Goal: Check status: Check status

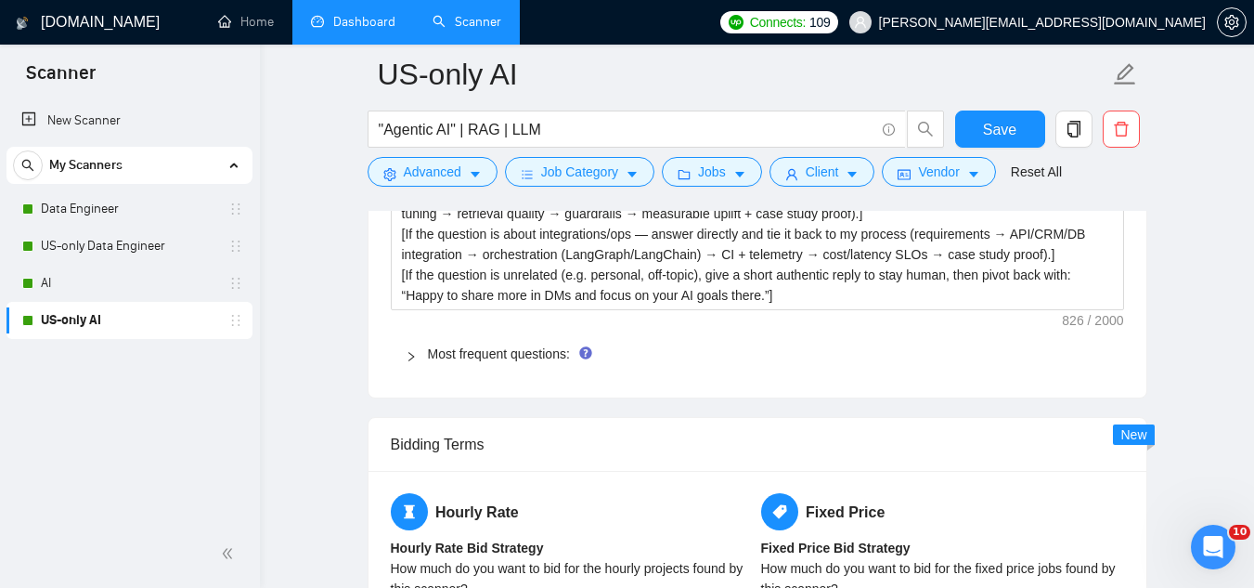
click at [360, 18] on link "Dashboard" at bounding box center [353, 22] width 84 height 16
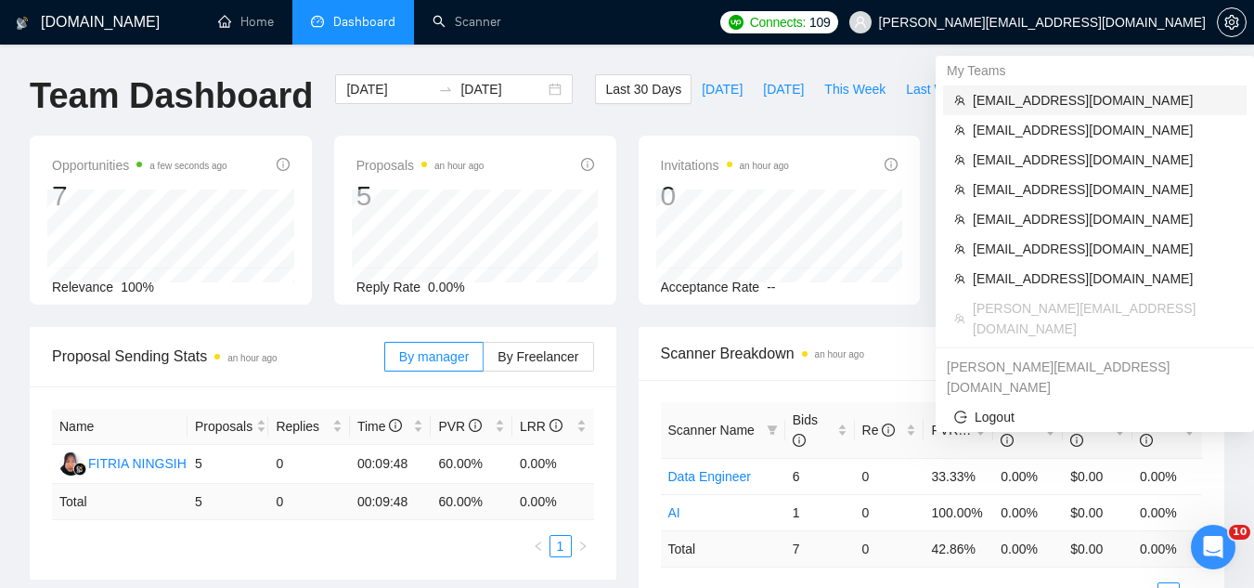
click at [1093, 96] on span "[EMAIL_ADDRESS][DOMAIN_NAME]" at bounding box center [1104, 100] width 263 height 20
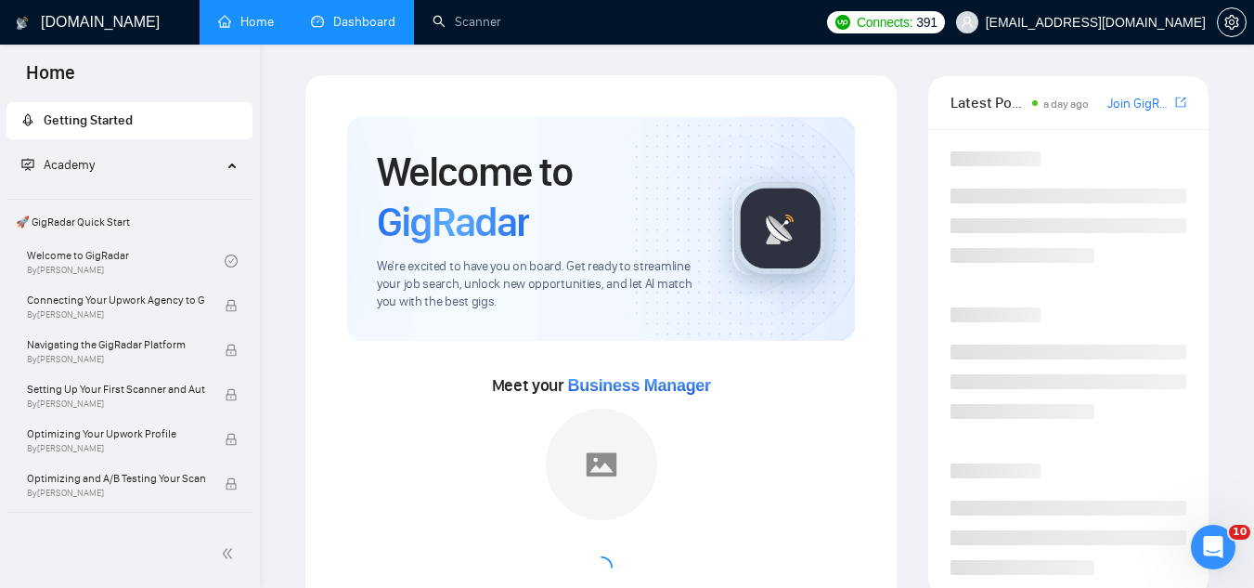
click at [346, 25] on link "Dashboard" at bounding box center [353, 22] width 84 height 16
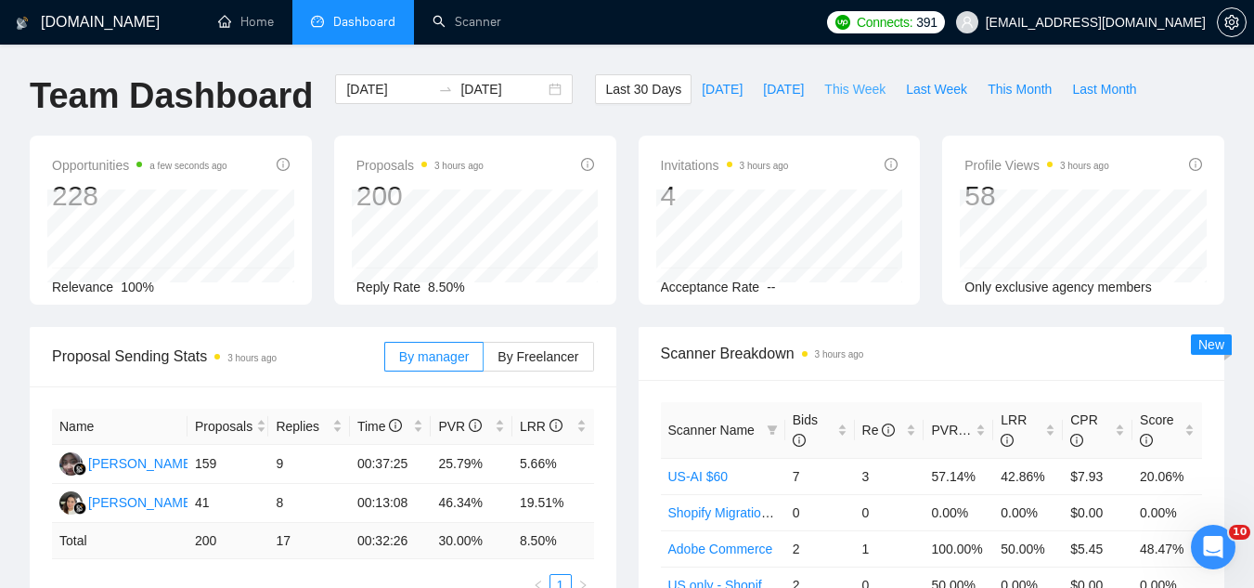
click at [838, 95] on span "This Week" at bounding box center [854, 89] width 61 height 20
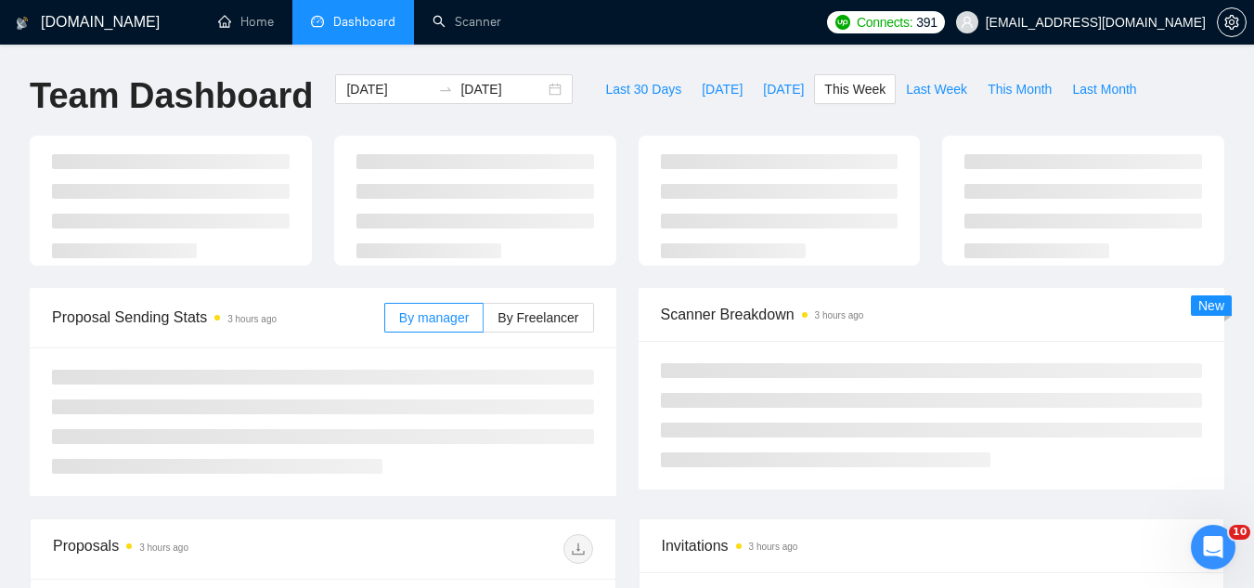
type input "[DATE]"
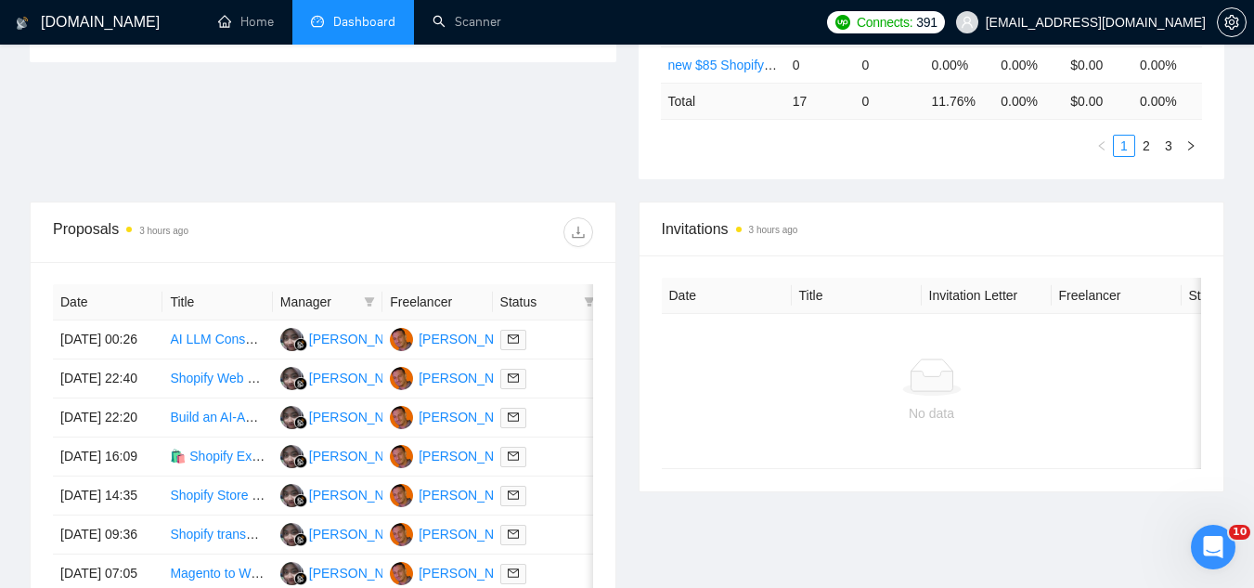
scroll to position [557, 0]
click at [215, 358] on td "AI LLM Consultant for Personality-Driven Assistant (OpenAI Integration)" at bounding box center [217, 338] width 110 height 39
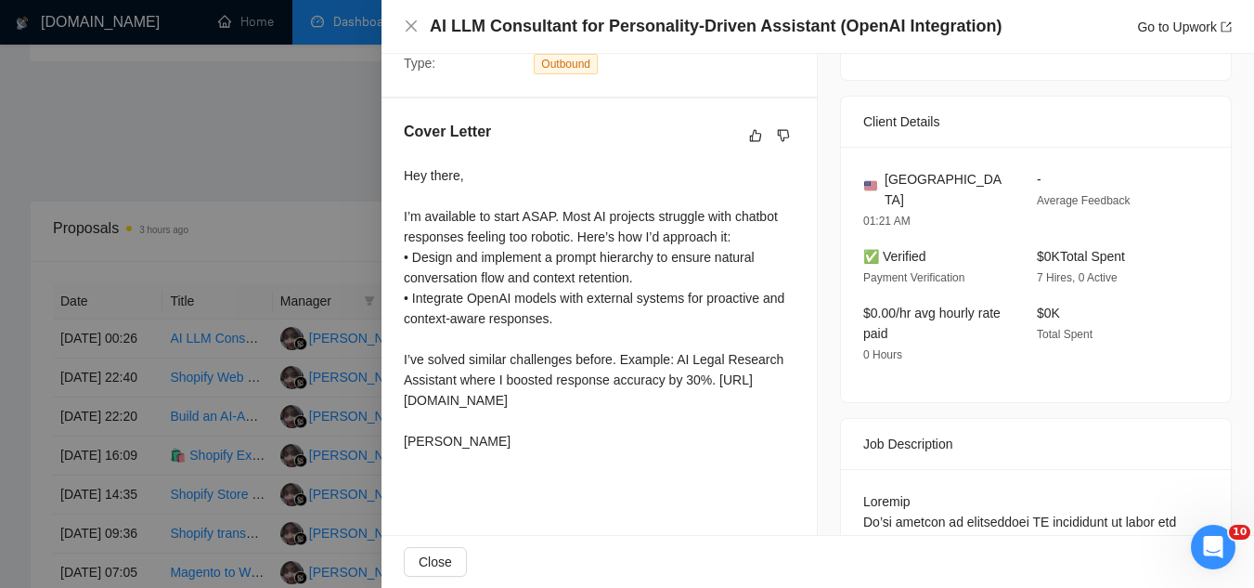
scroll to position [464, 0]
click at [338, 180] on div at bounding box center [627, 294] width 1254 height 588
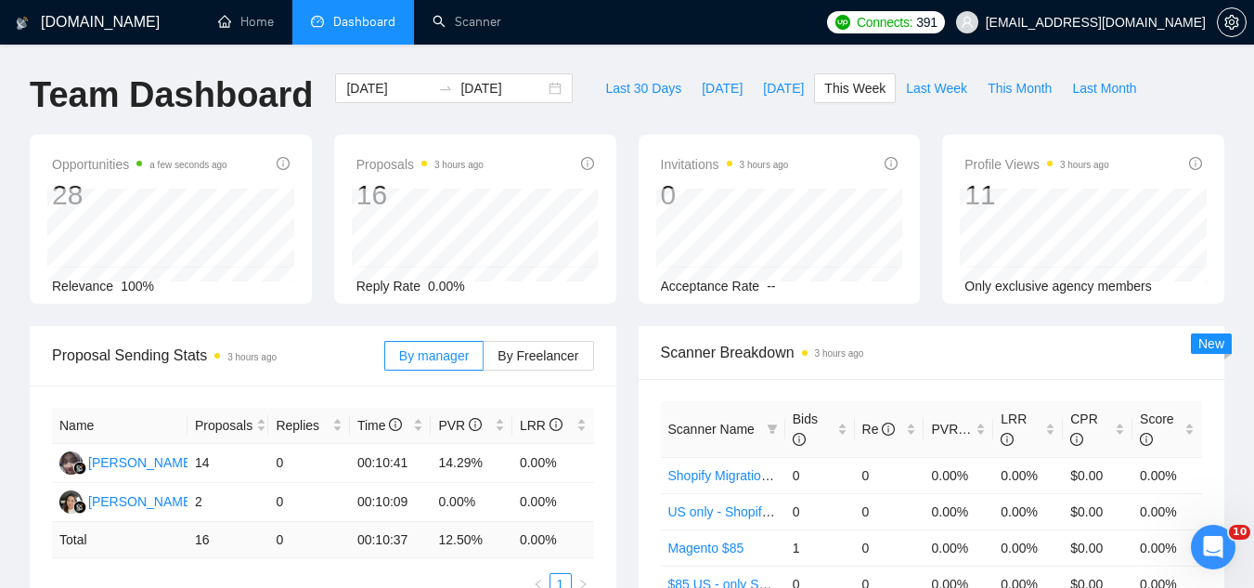
scroll to position [0, 0]
click at [915, 96] on span "Last Week" at bounding box center [936, 89] width 61 height 20
type input "[DATE]"
click at [824, 89] on span "This Week" at bounding box center [854, 89] width 61 height 20
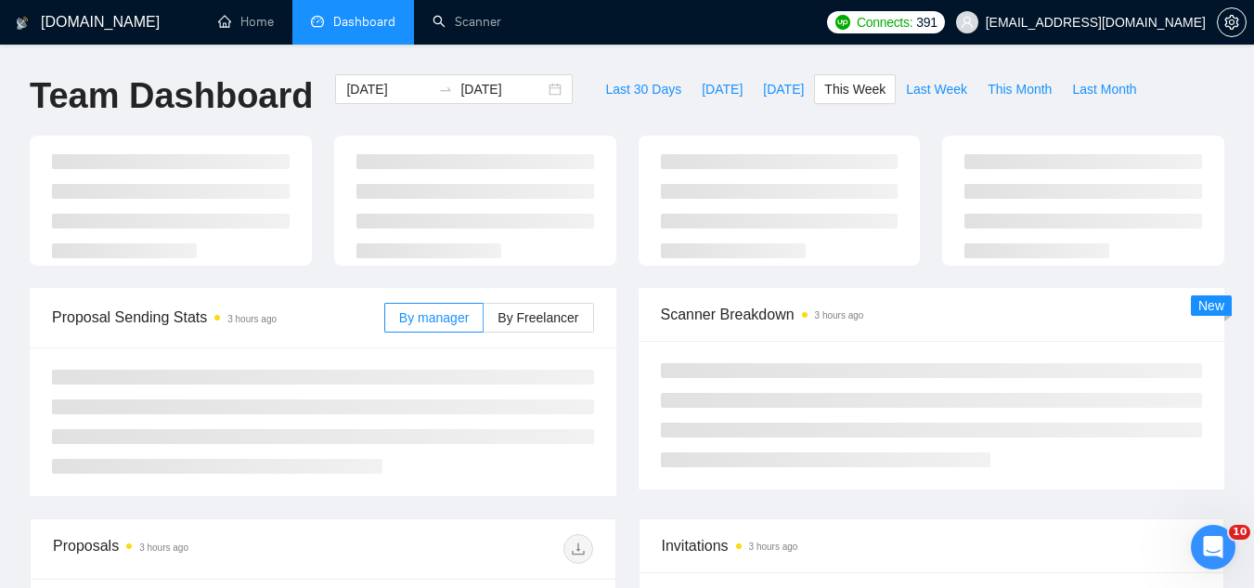
type input "[DATE]"
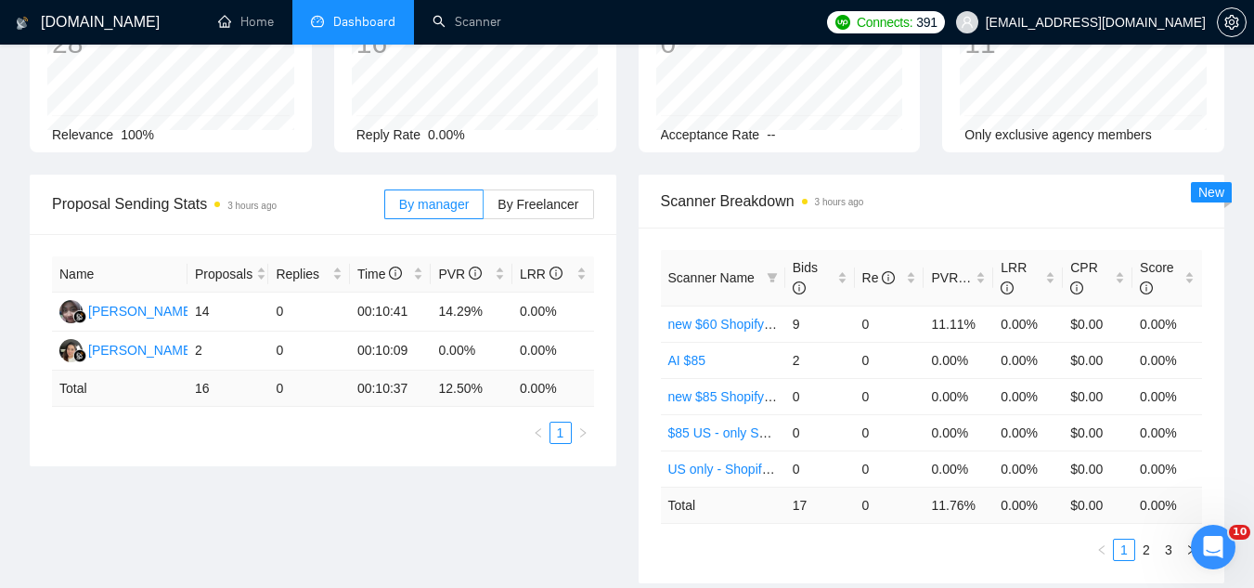
scroll to position [186, 0]
